Goal: Task Accomplishment & Management: Manage account settings

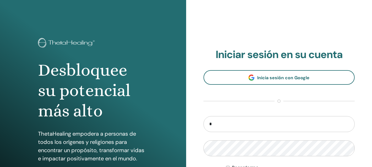
type input "**********"
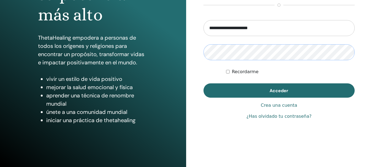
scroll to position [97, 0]
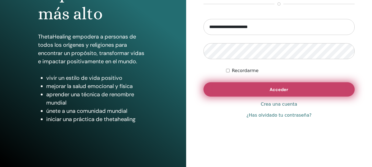
click at [262, 85] on button "Acceder" at bounding box center [280, 89] width 152 height 14
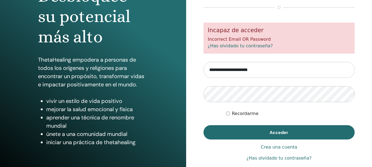
scroll to position [70, 0]
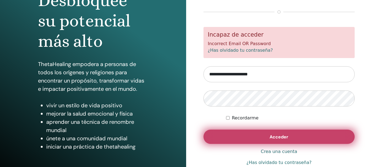
click at [280, 137] on span "Acceder" at bounding box center [279, 137] width 19 height 6
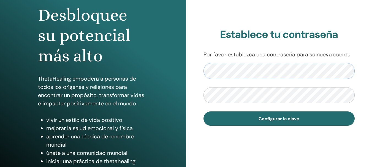
scroll to position [44, 0]
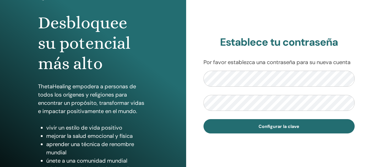
scroll to position [55, 0]
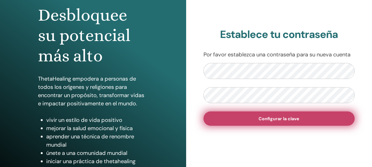
click at [285, 120] on span "Configurar la clave" at bounding box center [279, 119] width 41 height 6
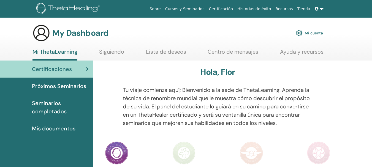
click at [315, 33] on link "Mi cuenta" at bounding box center [309, 33] width 27 height 12
click at [307, 33] on link "Mi cuenta" at bounding box center [309, 33] width 27 height 12
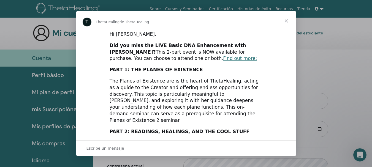
click at [287, 21] on span "Cerrar" at bounding box center [287, 21] width 20 height 20
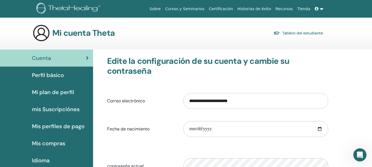
click at [323, 8] on link at bounding box center [319, 9] width 13 height 10
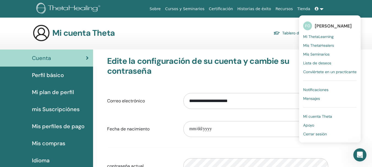
click at [322, 134] on span "Cerrar sesión" at bounding box center [315, 134] width 24 height 5
